Goal: Task Accomplishment & Management: Complete application form

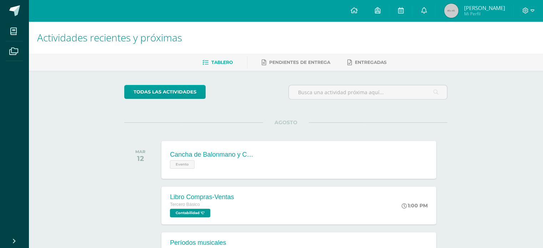
drag, startPoint x: 302, startPoint y: 120, endPoint x: 306, endPoint y: 127, distance: 7.7
click at [306, 127] on div "AGOSTO [DATE] Cancha de Balonmano y Contenido Evento Cancha de Balonmano y Cont…" at bounding box center [285, 150] width 323 height 57
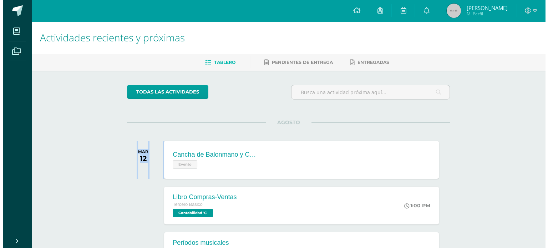
scroll to position [204, 0]
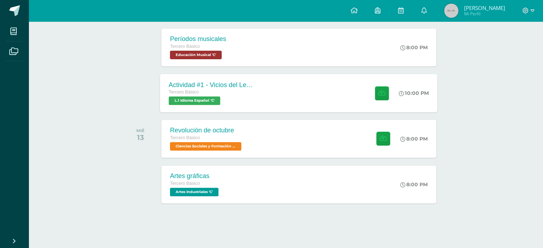
click at [396, 94] on div at bounding box center [379, 93] width 35 height 38
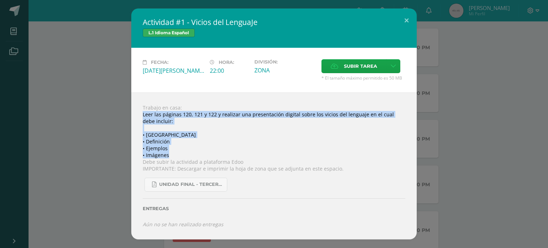
drag, startPoint x: 143, startPoint y: 111, endPoint x: 200, endPoint y: 153, distance: 71.1
click at [200, 153] on div "Trabajo en casa: Leer las páginas 120, 121 y 122 y realizar una presentación di…" at bounding box center [273, 165] width 285 height 147
copy div "Leer las páginas 120, 121 y 122 y realizar una presentación digital sobre los v…"
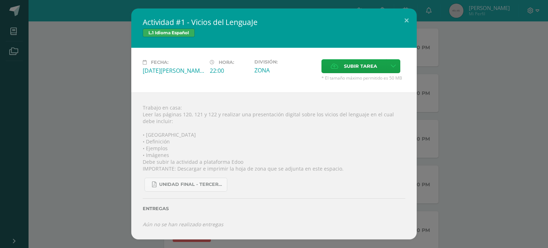
click at [365, 75] on span "* El tamaño máximo permitido es 50 MB" at bounding box center [363, 78] width 84 height 6
click at [359, 70] on span "Subir tarea" at bounding box center [360, 66] width 33 height 13
click at [0, 0] on input "Subir tarea" at bounding box center [0, 0] width 0 height 0
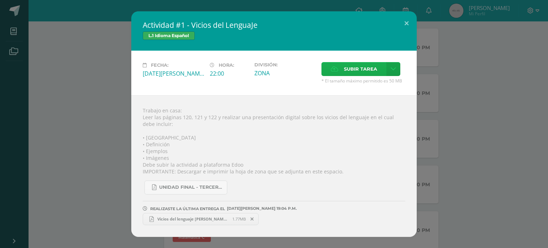
click at [369, 69] on span "Subir tarea" at bounding box center [360, 68] width 33 height 13
click at [0, 0] on input "Subir tarea" at bounding box center [0, 0] width 0 height 0
click at [296, 219] on span "Vicios del lenguaje [PERSON_NAME] 02.mp4" at bounding box center [310, 218] width 78 height 5
